Goal: Task Accomplishment & Management: Complete application form

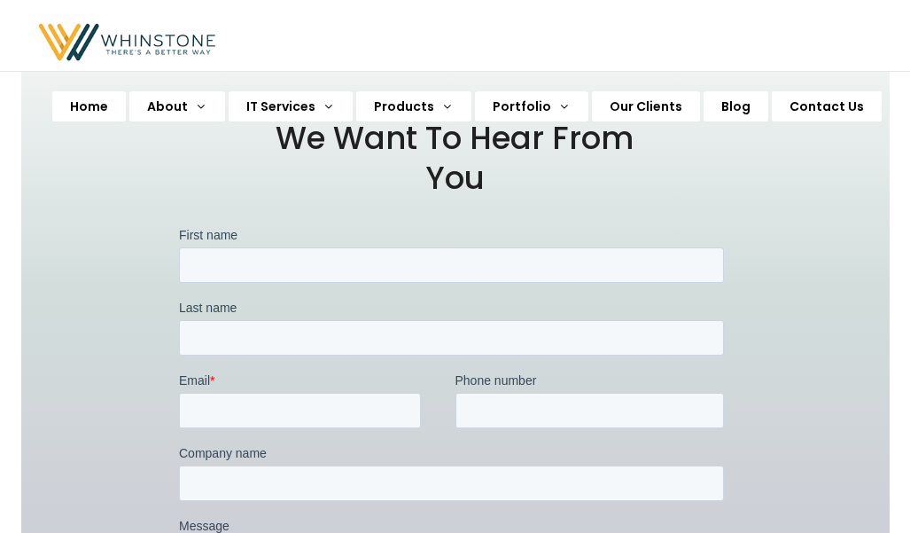
scroll to position [597, 0]
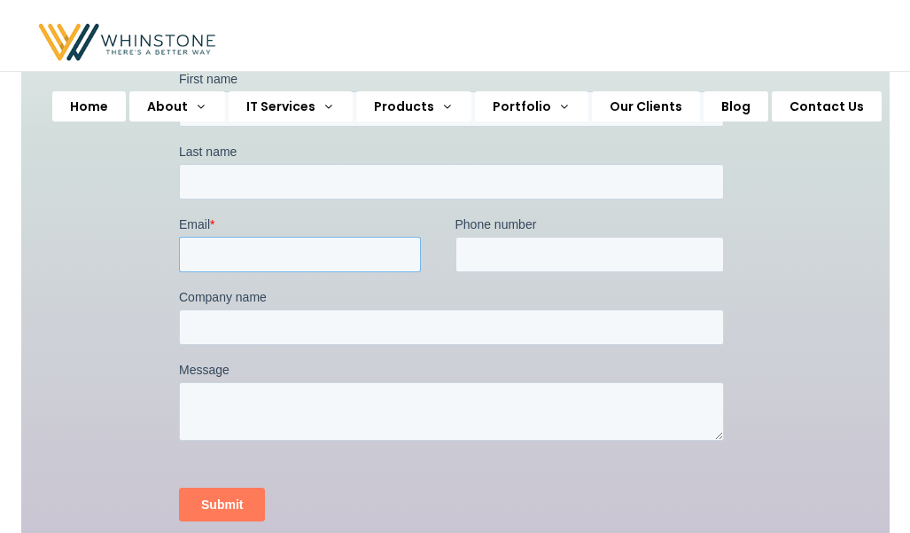
drag, startPoint x: 265, startPoint y: 250, endPoint x: 287, endPoint y: 270, distance: 30.1
click at [265, 250] on input "Email *" at bounding box center [299, 253] width 242 height 35
type input "[PERSON_NAME][EMAIL_ADDRESS][DOMAIN_NAME]"
type input "[PERSON_NAME]"
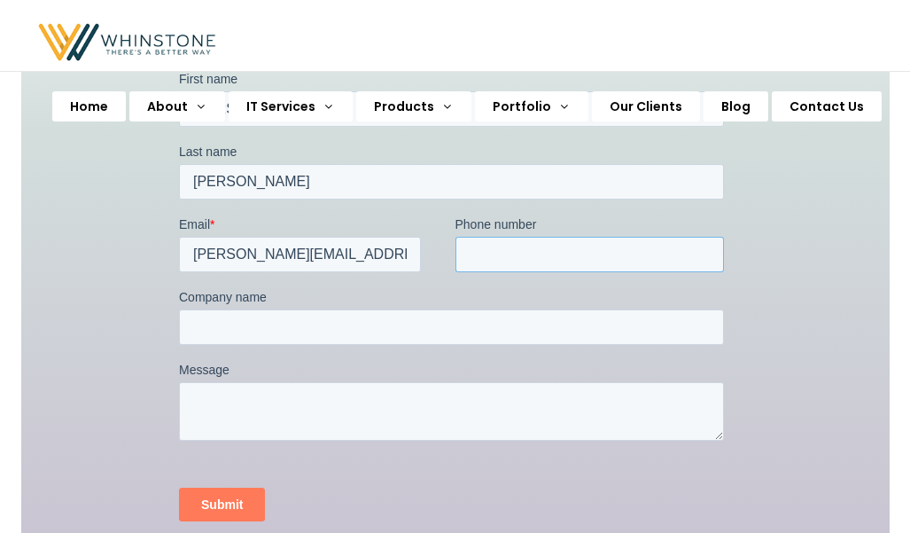
type input "12029739983"
type input "[URL][DOMAIN_NAME]"
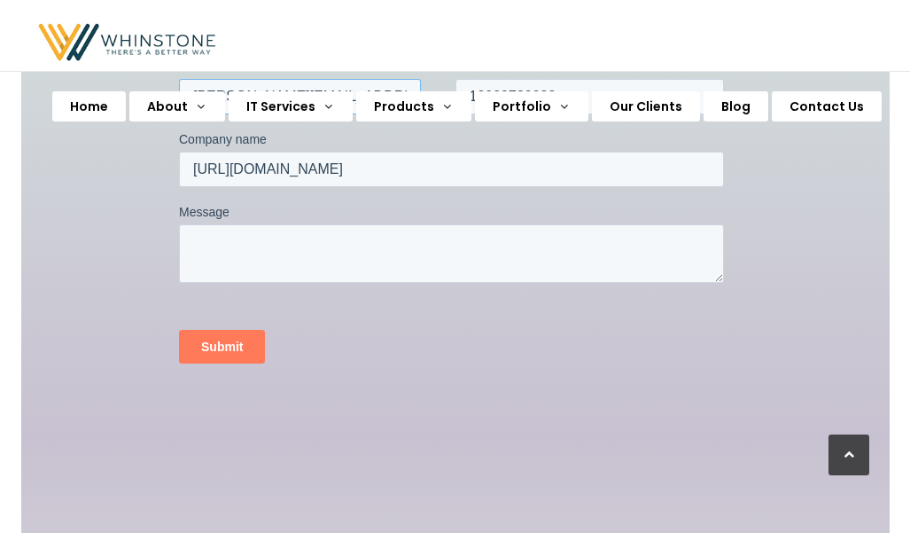
scroll to position [867, 0]
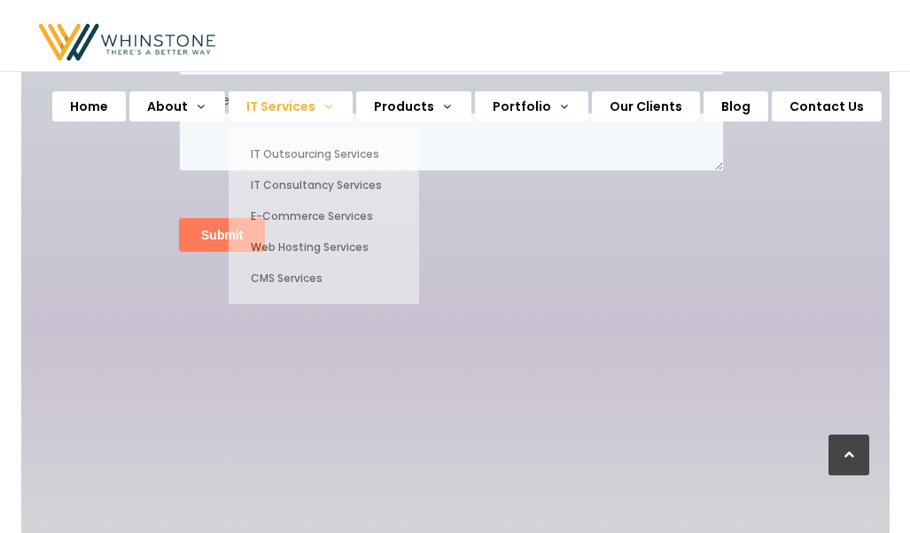
click at [301, 136] on ul "IT Outsourcing Services IT Consultancy Services E-Commerce Services Web Hosting…" at bounding box center [324, 313] width 191 height 370
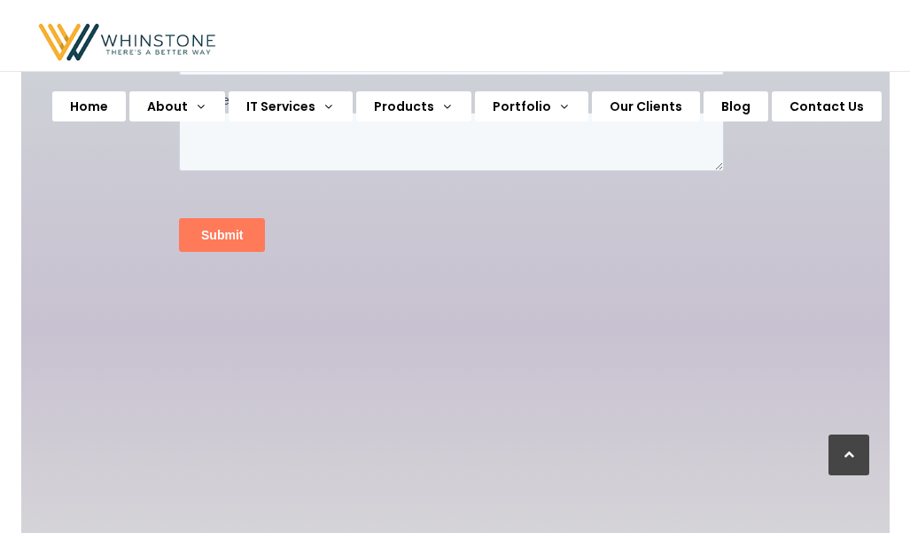
click at [596, 256] on div "Submit" at bounding box center [454, 235] width 552 height 64
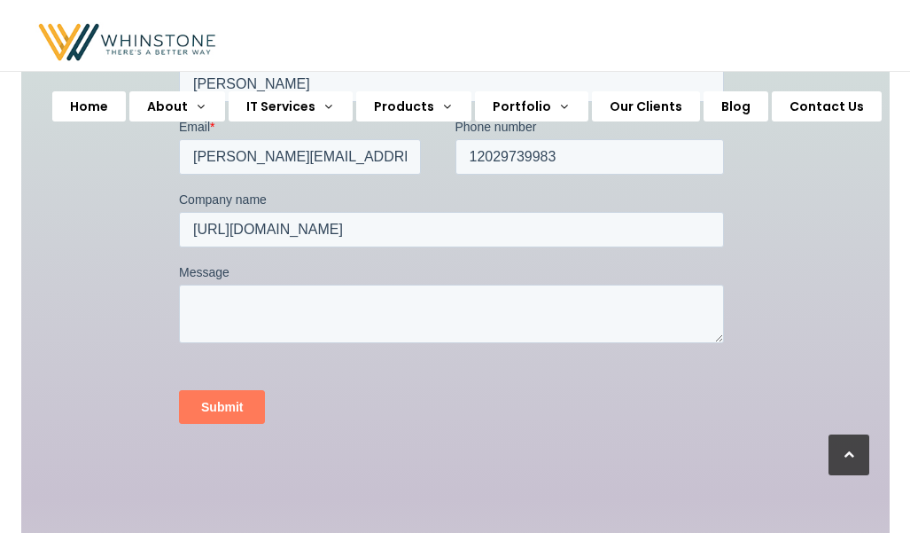
scroll to position [689, 0]
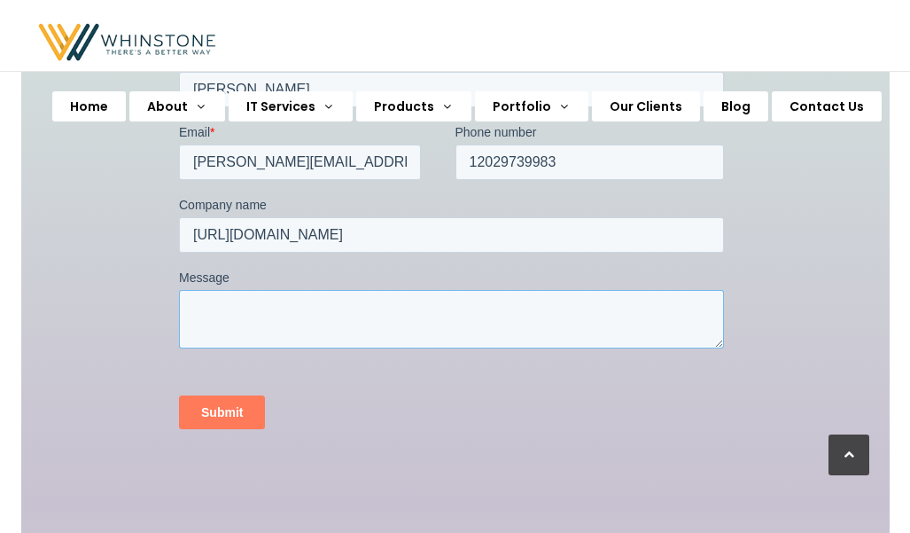
click at [304, 320] on textarea "Message" at bounding box center [450, 319] width 545 height 58
paste textarea "Hi there, Are your business reports giving you the full story? Or are you still…"
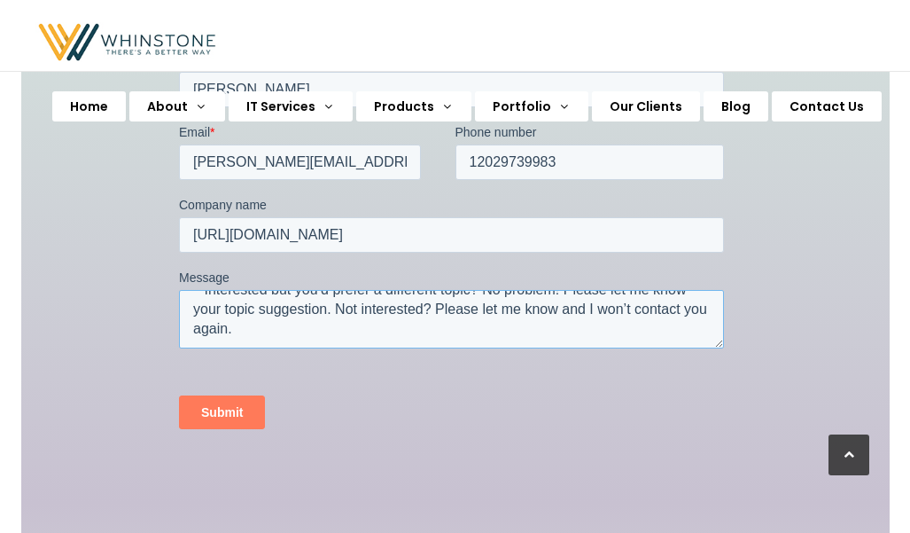
type textarea "Hi there, Are your business reports giving you the full story? Or are you still…"
click at [208, 429] on div "Submit" at bounding box center [454, 412] width 552 height 64
click at [216, 417] on input "Submit" at bounding box center [221, 412] width 86 height 34
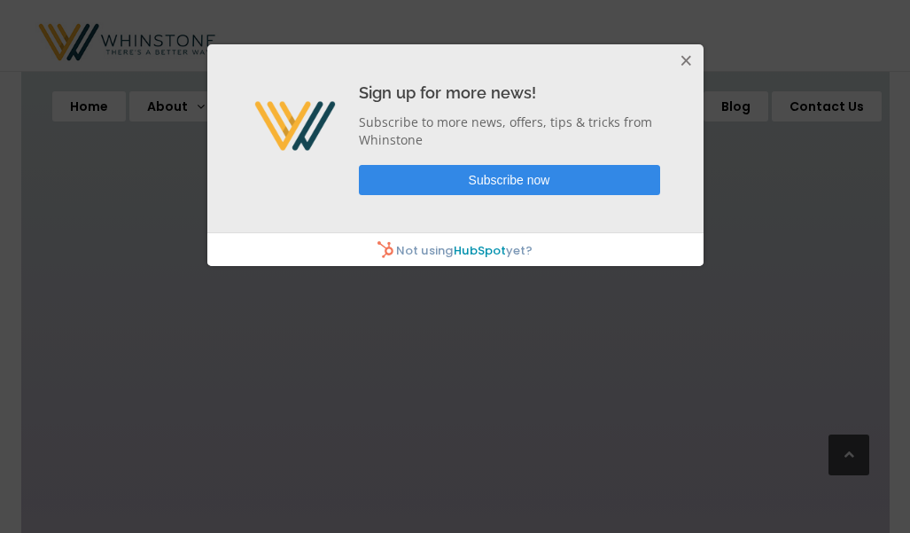
click at [689, 63] on button "Close" at bounding box center [685, 61] width 35 height 35
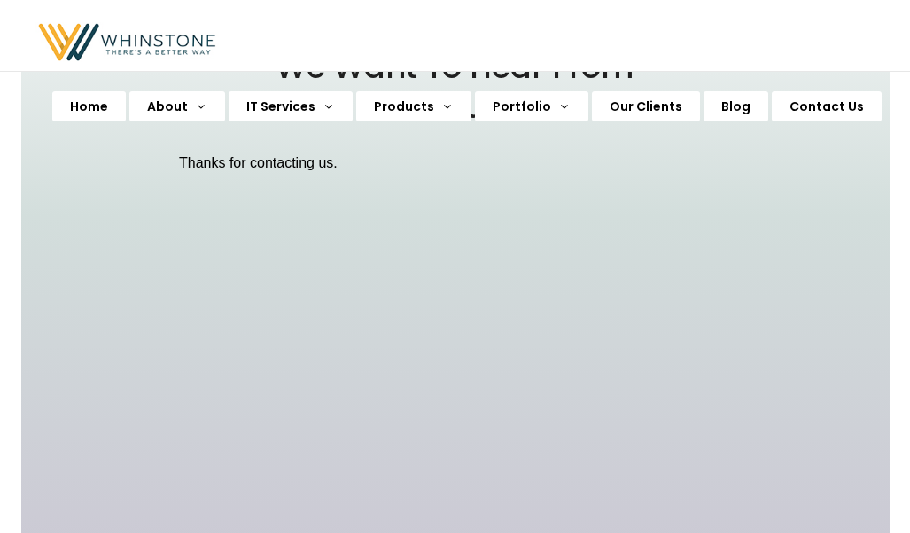
scroll to position [335, 0]
